Goal: Task Accomplishment & Management: Complete application form

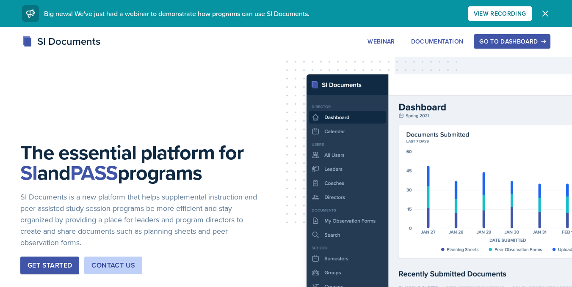
click at [535, 47] on button "Go to Dashboard" at bounding box center [512, 41] width 76 height 14
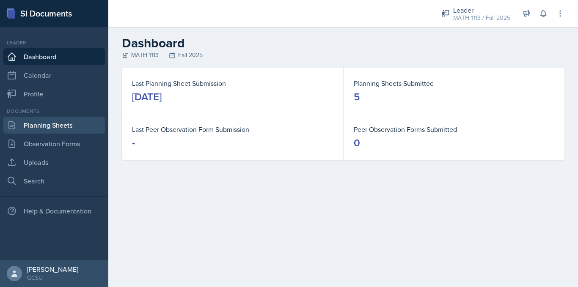
click at [50, 121] on link "Planning Sheets" at bounding box center [54, 125] width 102 height 17
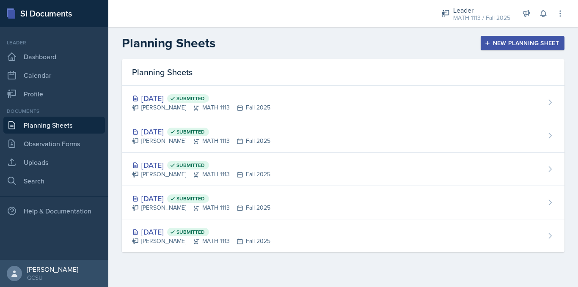
click at [525, 42] on div "New Planning Sheet" at bounding box center [522, 43] width 73 height 7
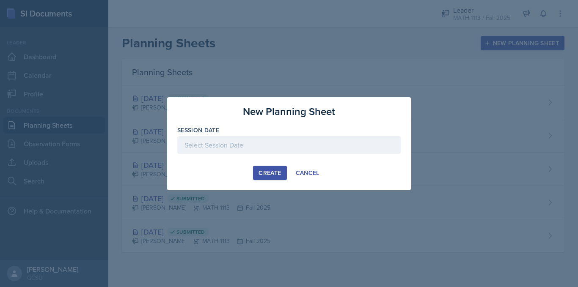
click at [279, 143] on div at bounding box center [289, 145] width 224 height 18
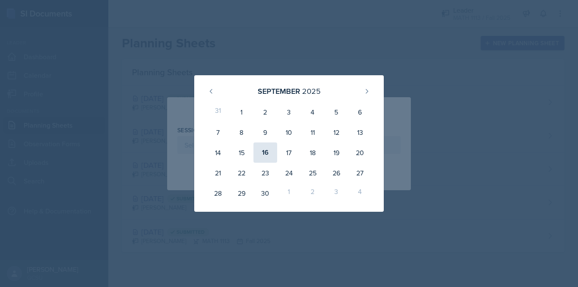
click at [265, 152] on div "16" at bounding box center [266, 153] width 24 height 20
type input "[DATE]"
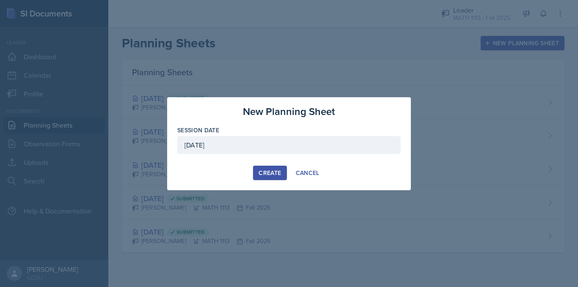
click at [266, 174] on div "Create" at bounding box center [270, 173] width 22 height 7
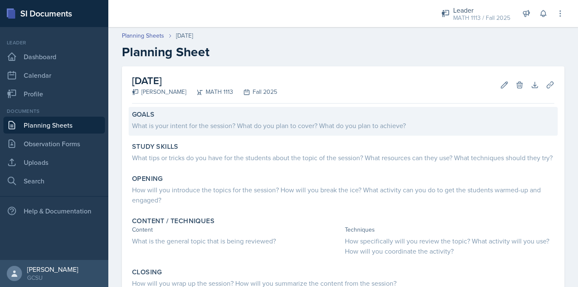
click at [172, 126] on div "What is your intent for the session? What do you plan to cover? What do you pla…" at bounding box center [343, 126] width 423 height 10
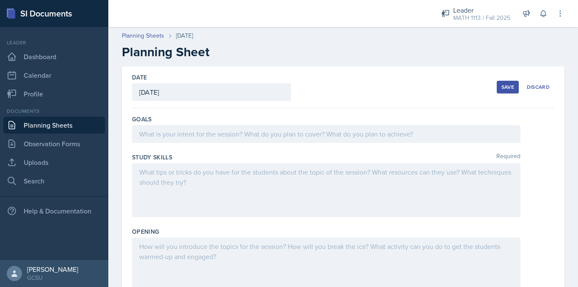
click at [179, 140] on div at bounding box center [326, 134] width 389 height 18
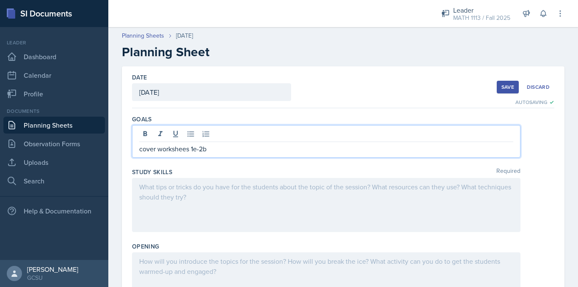
click at [216, 183] on div at bounding box center [326, 205] width 389 height 54
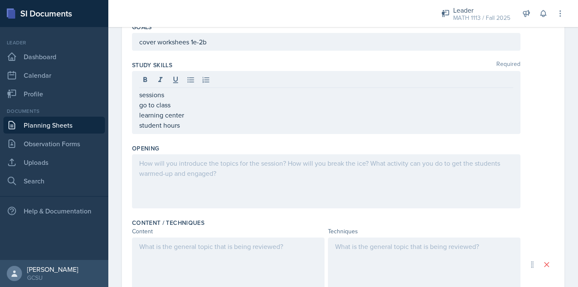
click at [211, 179] on div at bounding box center [326, 182] width 389 height 54
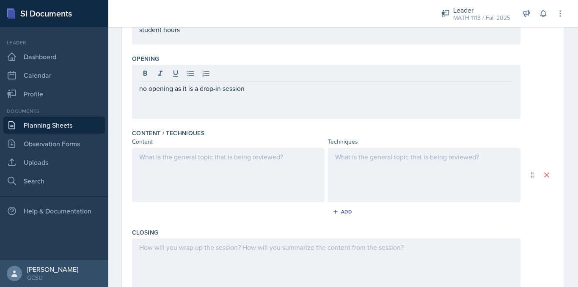
click at [211, 179] on div at bounding box center [228, 175] width 193 height 54
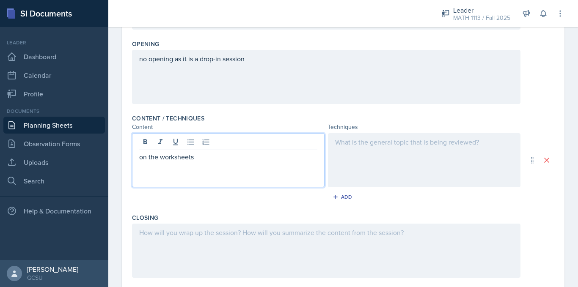
click at [371, 155] on div at bounding box center [424, 160] width 193 height 54
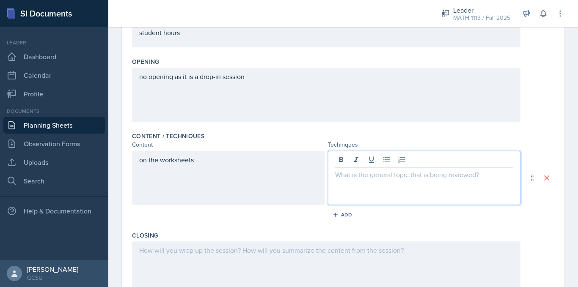
scroll to position [171, 0]
click at [164, 251] on div at bounding box center [326, 268] width 389 height 54
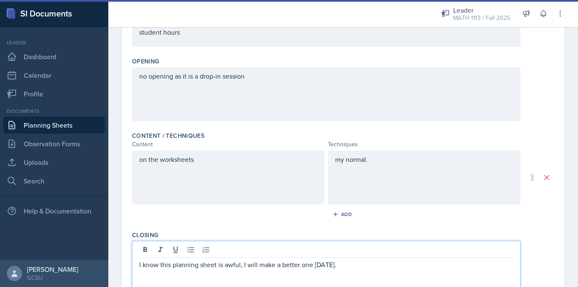
scroll to position [287, 0]
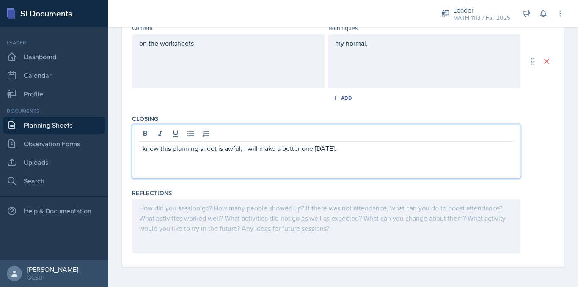
drag, startPoint x: 371, startPoint y: 149, endPoint x: 110, endPoint y: 146, distance: 261.3
click at [110, 146] on div "Date [DATE] [DATE] 31 1 2 3 4 5 6 7 8 9 10 11 12 13 14 15 16 17 18 19 20 21 22 …" at bounding box center [343, 33] width 470 height 508
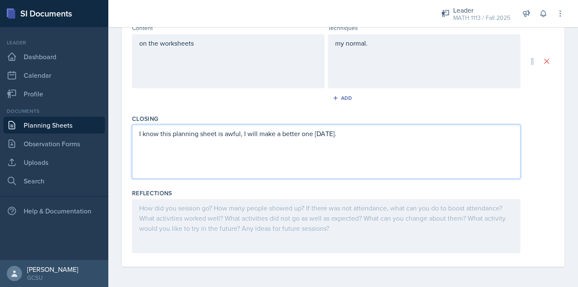
scroll to position [272, 0]
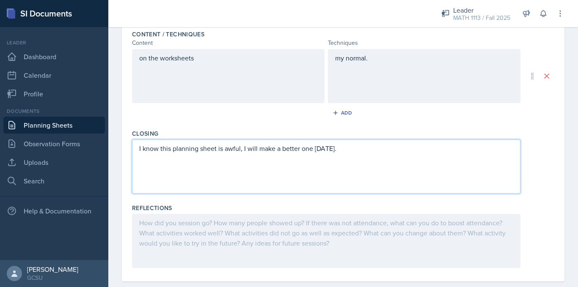
copy p "I know this planning sheet is awful, I will make a better one [DATE]."
click at [189, 235] on div at bounding box center [326, 241] width 389 height 54
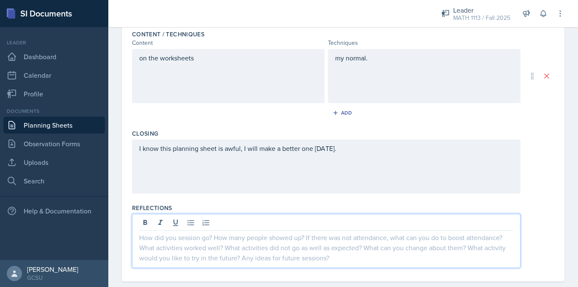
scroll to position [287, 0]
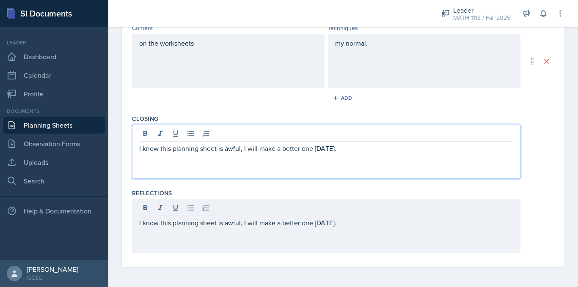
drag, startPoint x: 377, startPoint y: 142, endPoint x: 138, endPoint y: 144, distance: 238.8
click at [138, 144] on div "I know this planning sheet is awful, I will make a better one [DATE]." at bounding box center [326, 152] width 389 height 54
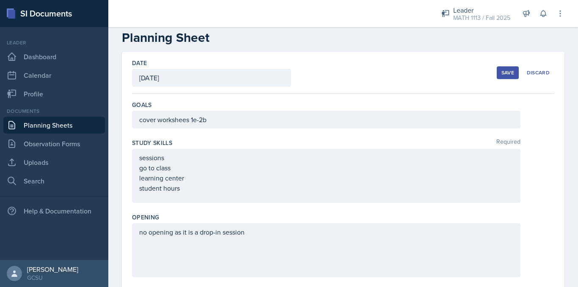
scroll to position [0, 0]
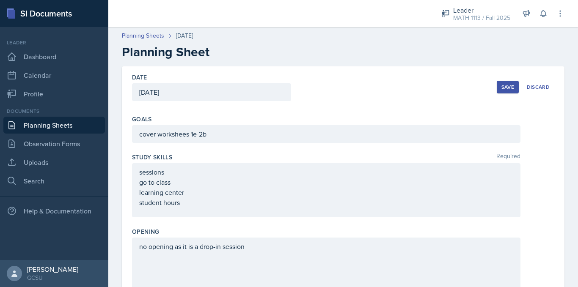
click at [502, 89] on div "Save" at bounding box center [508, 87] width 13 height 7
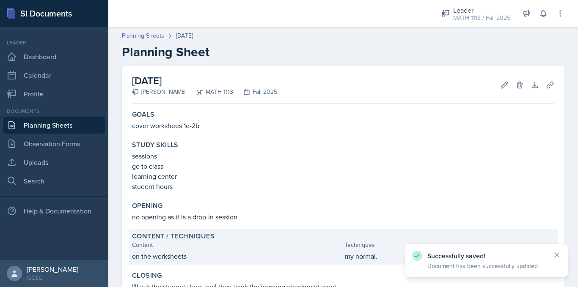
scroll to position [102, 0]
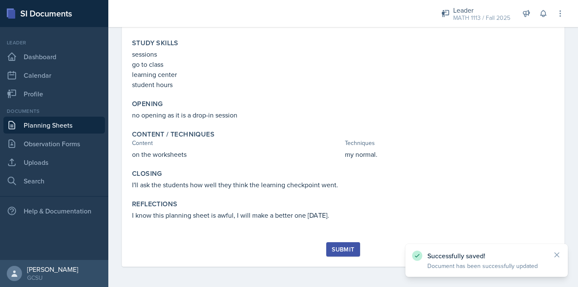
click at [348, 252] on div "Submit" at bounding box center [343, 249] width 22 height 7
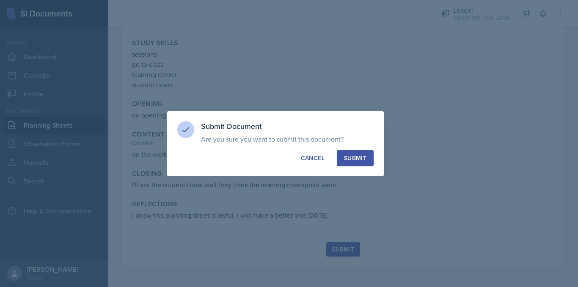
click at [343, 160] on button "Submit" at bounding box center [355, 158] width 37 height 16
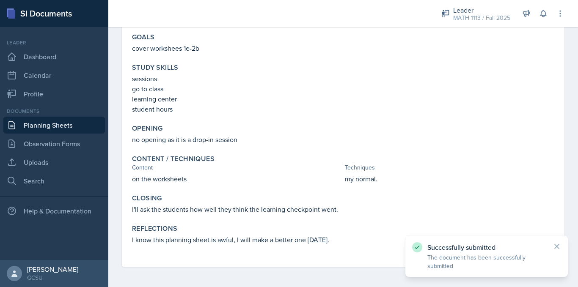
scroll to position [77, 0]
